Goal: Book appointment/travel/reservation

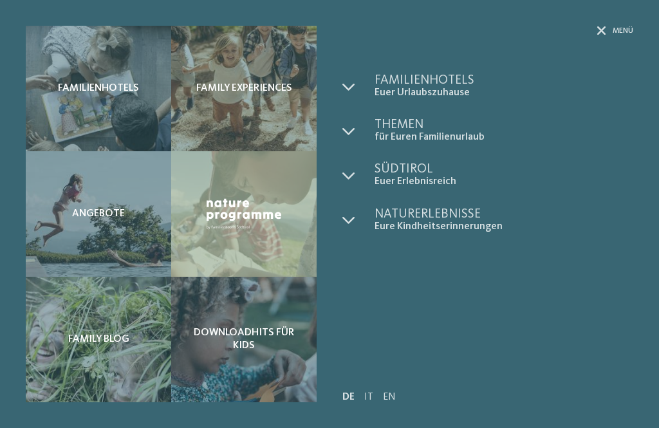
click at [13, 237] on div "Familienhotels Family Experiences" at bounding box center [329, 214] width 659 height 428
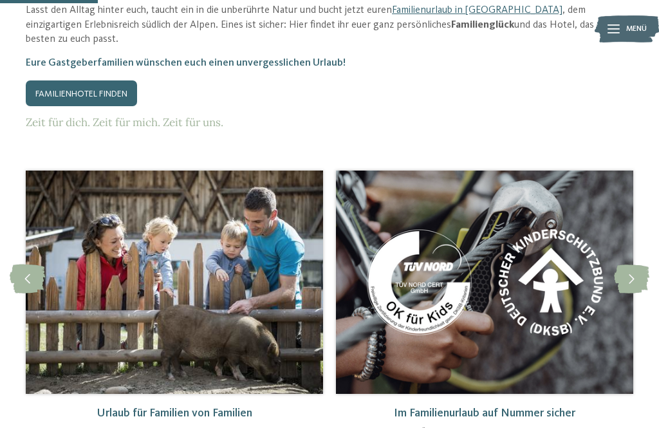
scroll to position [760, 0]
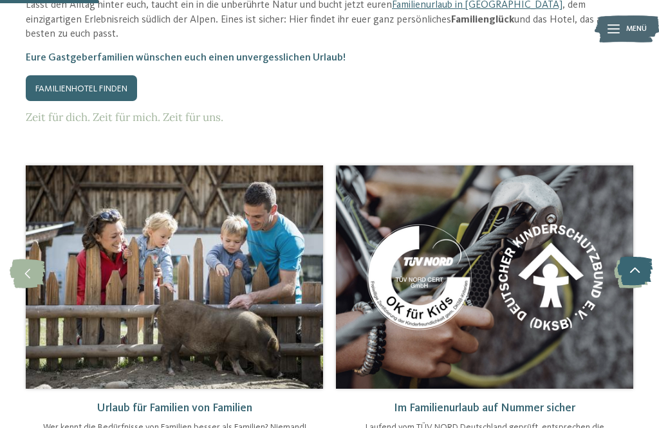
click at [53, 86] on link "Familienhotel finden" at bounding box center [81, 88] width 111 height 26
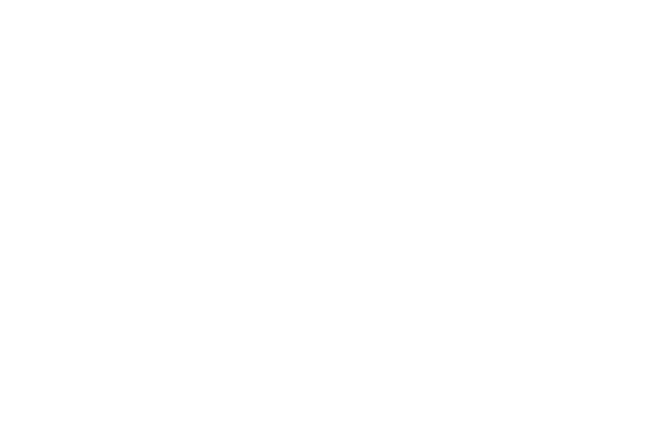
click at [46, 259] on span "Anreise" at bounding box center [76, 263] width 61 height 9
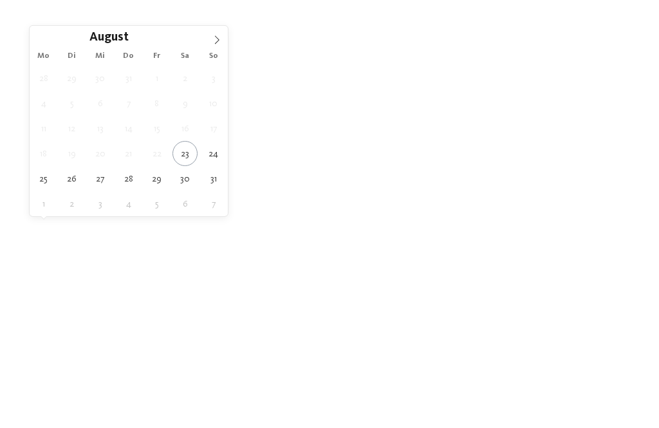
click at [210, 44] on span at bounding box center [217, 37] width 22 height 22
click at [220, 39] on icon at bounding box center [216, 39] width 9 height 9
type div "14.10.2025"
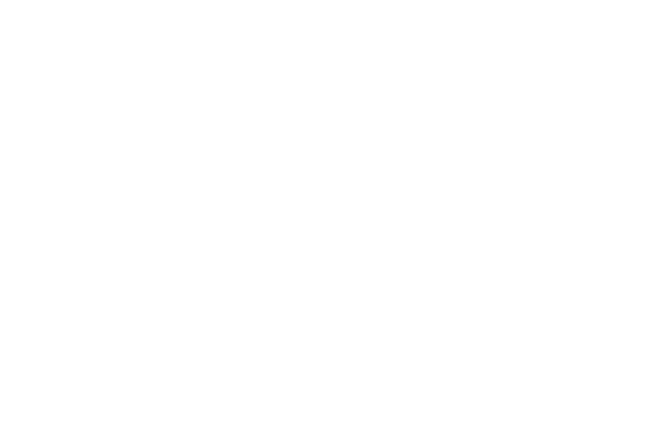
click at [182, 235] on div "22.10.2025" at bounding box center [172, 229] width 93 height 23
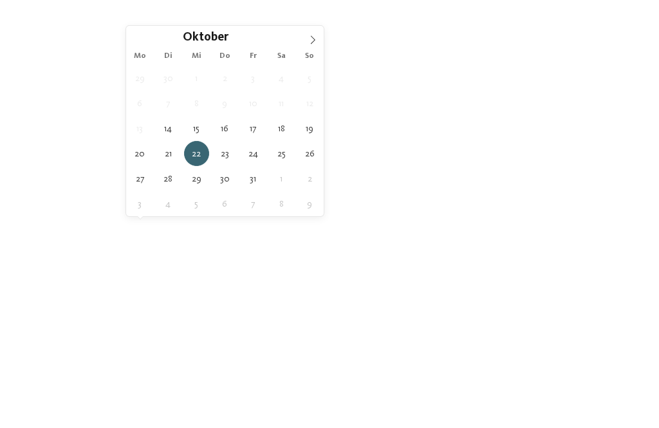
type div "21.10.2025"
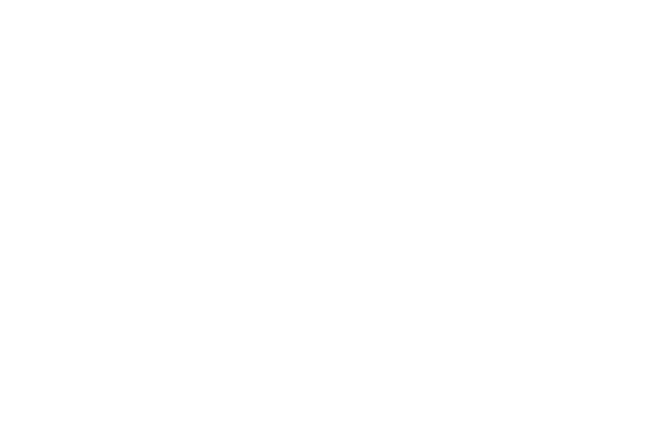
click at [583, 229] on span "filtern" at bounding box center [583, 230] width 30 height 9
click at [563, 81] on icon at bounding box center [577, 92] width 28 height 23
click at [66, 161] on h4 "AKI Family Resort PLOSE" at bounding box center [175, 169] width 272 height 17
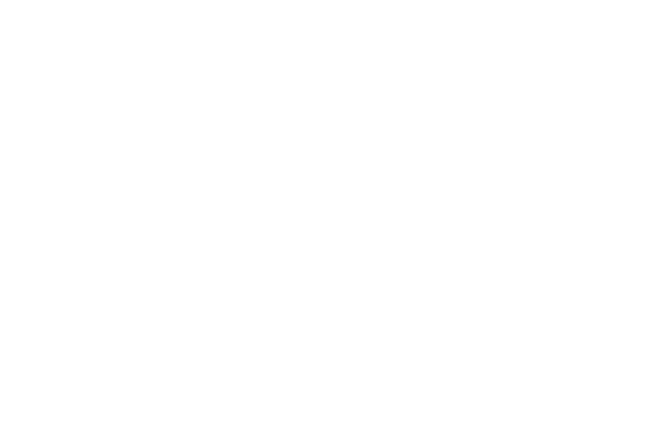
scroll to position [1072, 0]
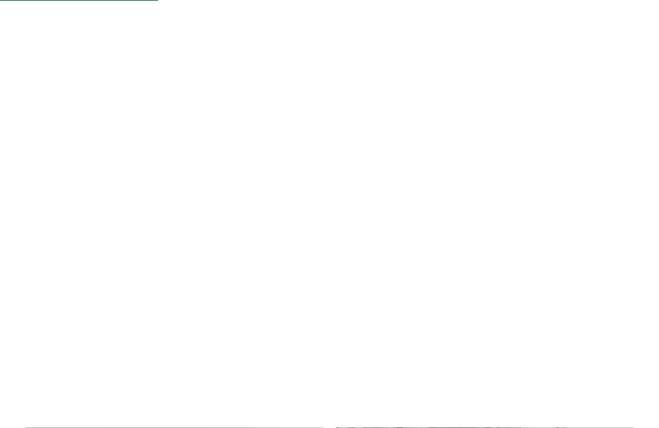
click at [73, 238] on span "Stammhaus der Falkensteiner Hotels & Residences" at bounding box center [144, 253] width 210 height 31
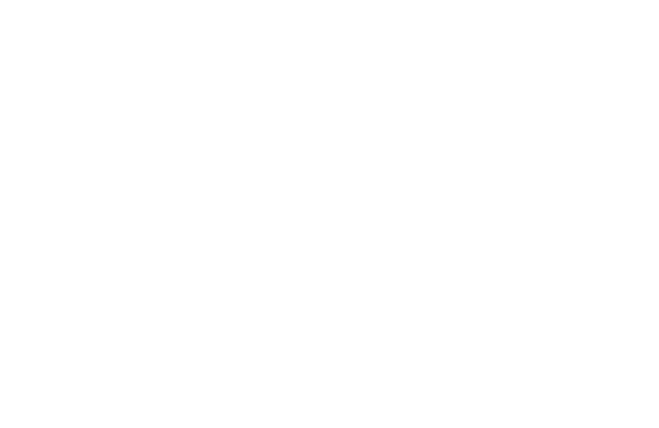
click at [617, 210] on img at bounding box center [329, 200] width 659 height 371
